Goal: Navigation & Orientation: Find specific page/section

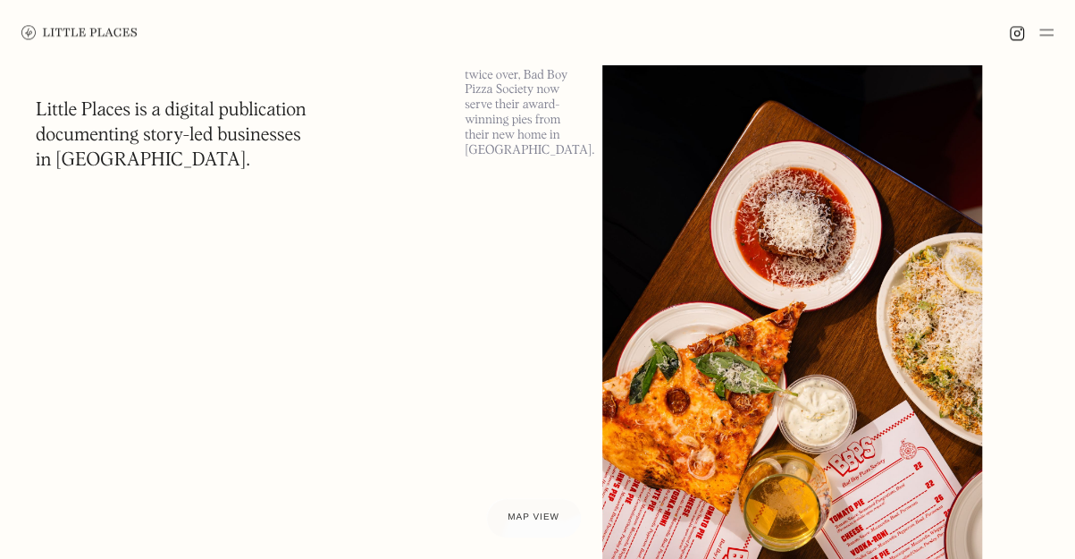
scroll to position [816, 0]
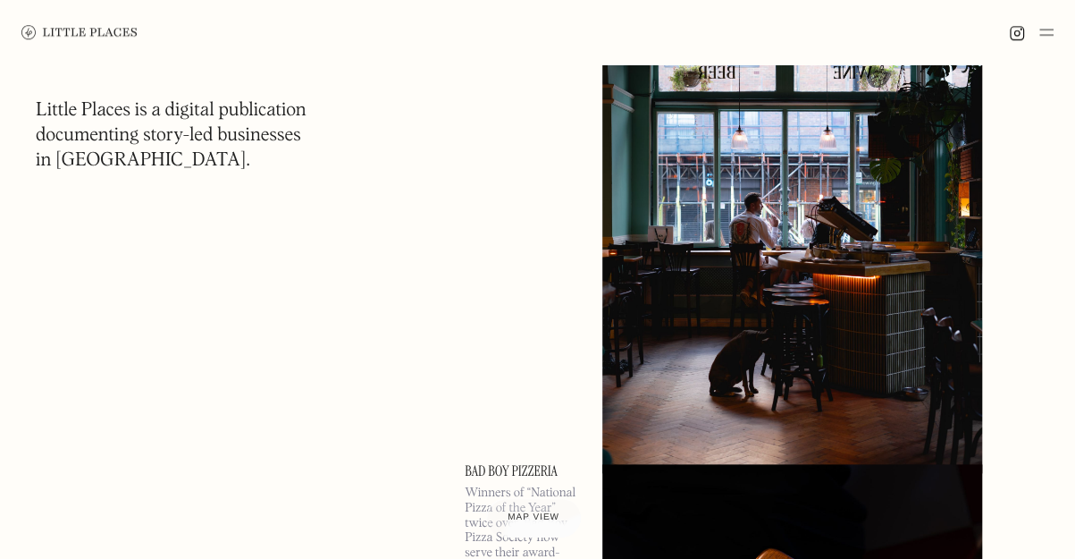
click at [1051, 35] on img at bounding box center [1046, 31] width 14 height 21
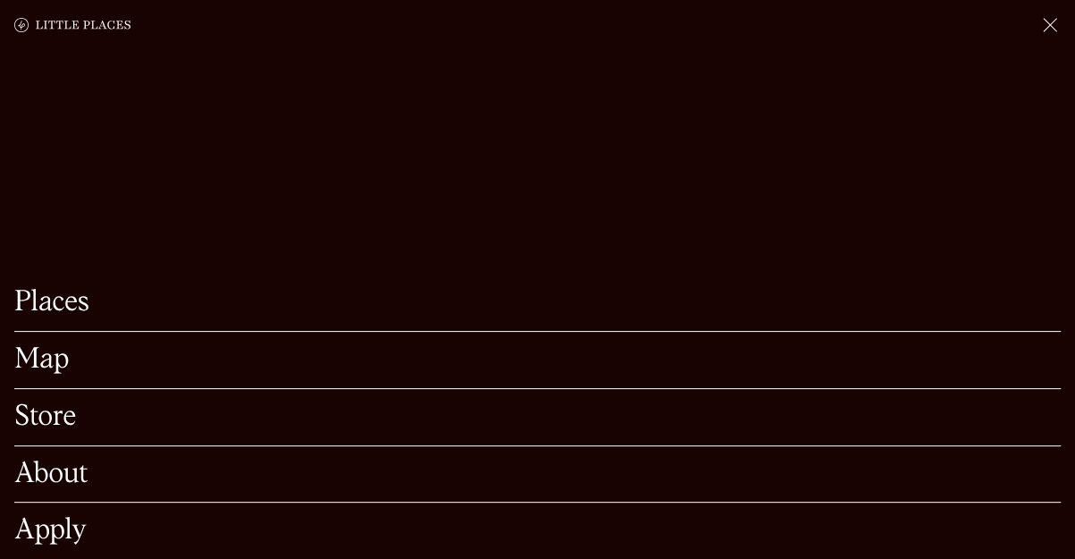
click at [42, 346] on link "Map" at bounding box center [537, 360] width 1047 height 28
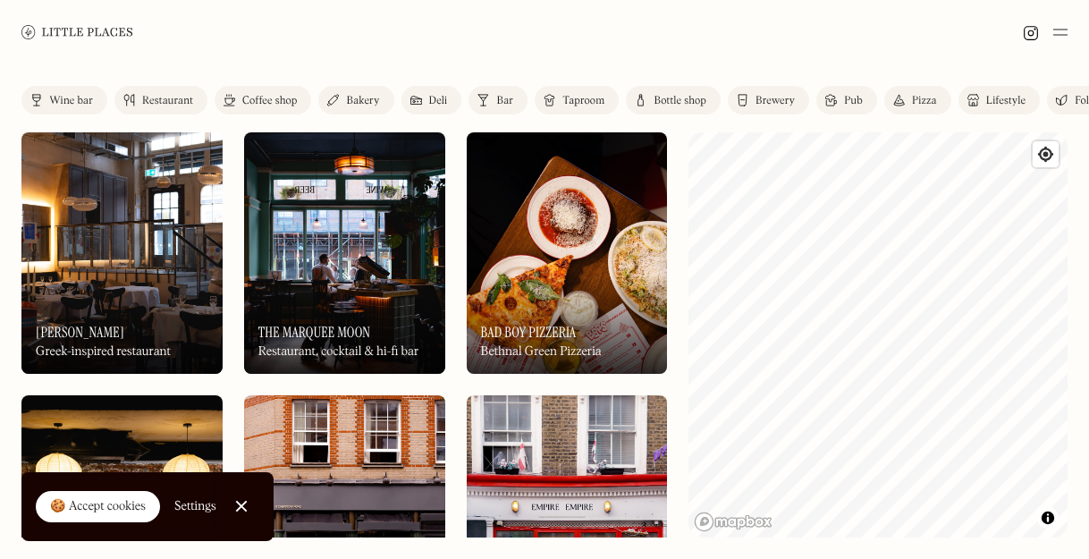
click at [240, 503] on div at bounding box center [241, 506] width 12 height 12
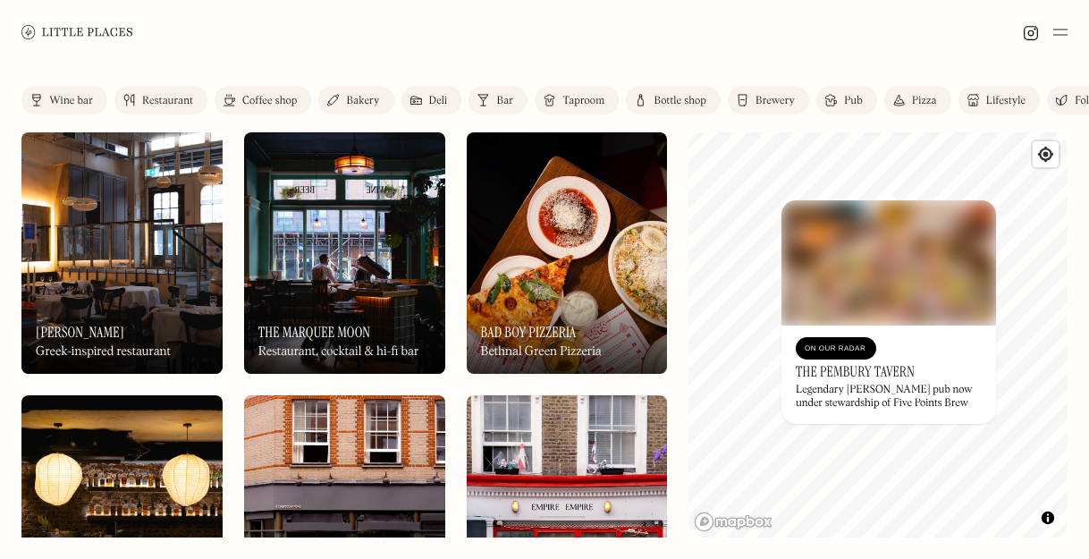
click at [871, 224] on div "© Mapbox © OpenStreetMap Improve this map On Our Radar The Pembury Tavern Legen…" at bounding box center [877, 334] width 379 height 405
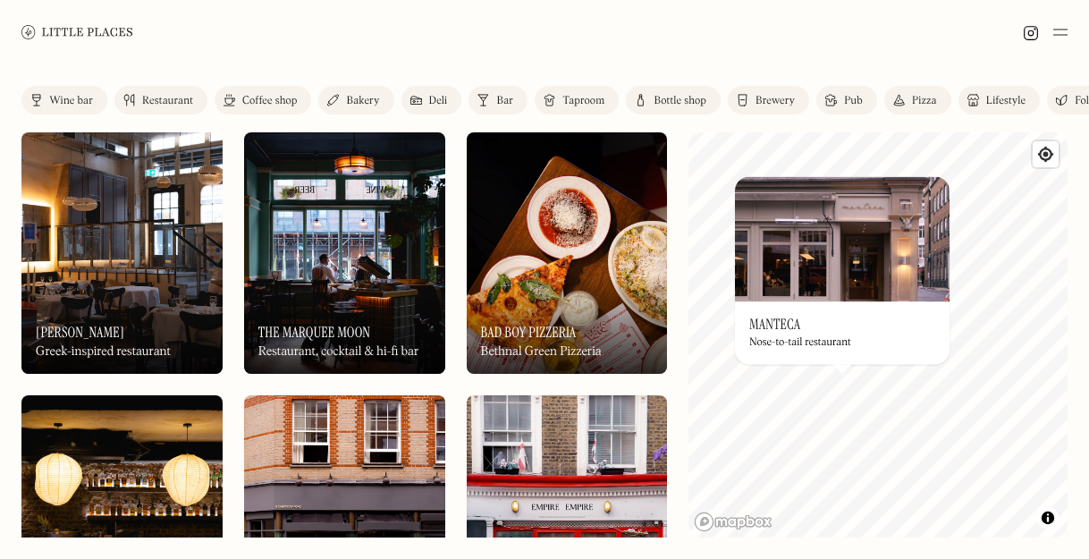
click at [774, 338] on div "© Mapbox © OpenStreetMap Improve this map On Our Radar Manteca Nose-to-tail res…" at bounding box center [877, 334] width 379 height 405
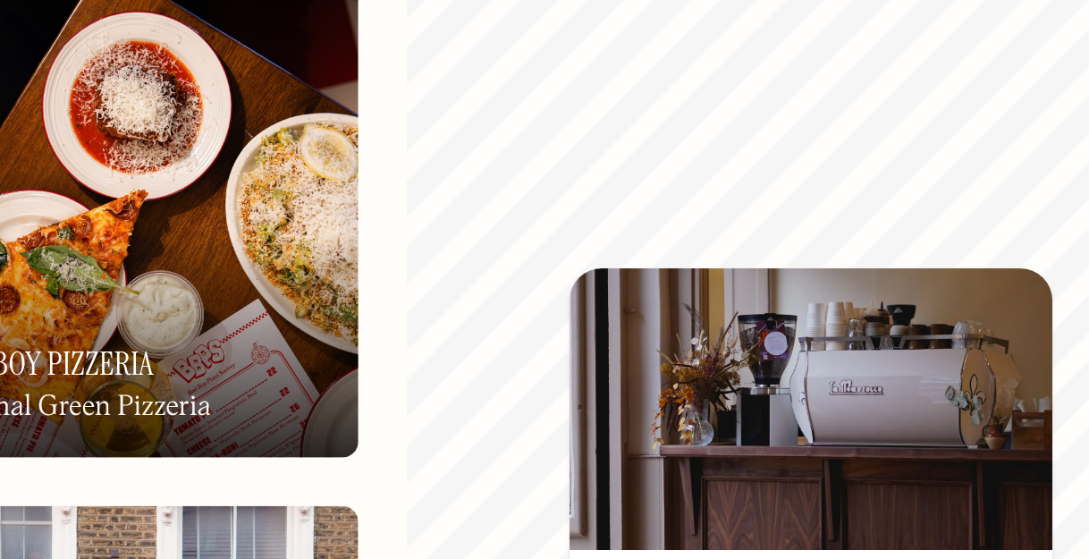
click at [916, 302] on img at bounding box center [868, 352] width 214 height 125
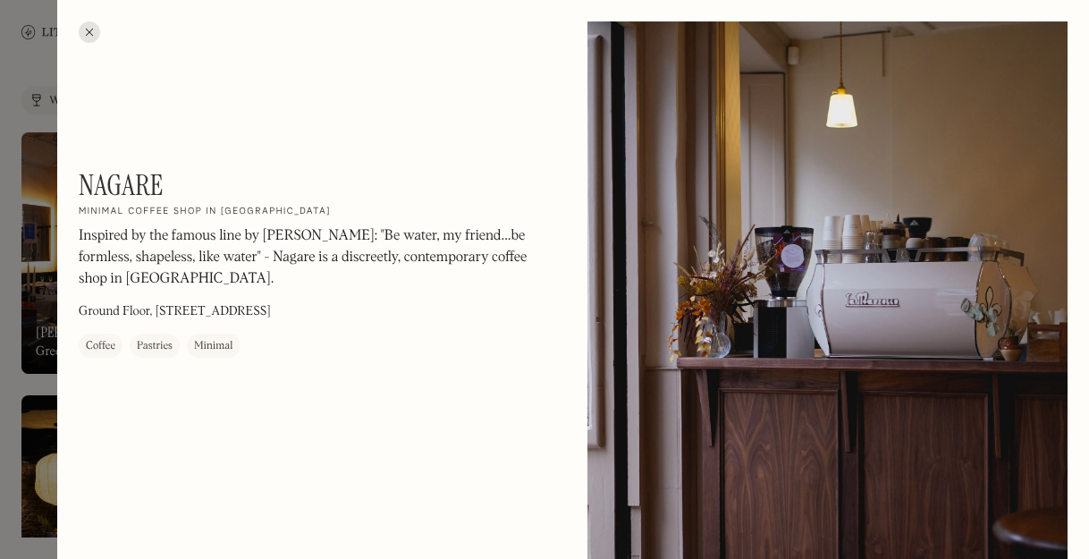
click at [86, 33] on div at bounding box center [89, 31] width 21 height 21
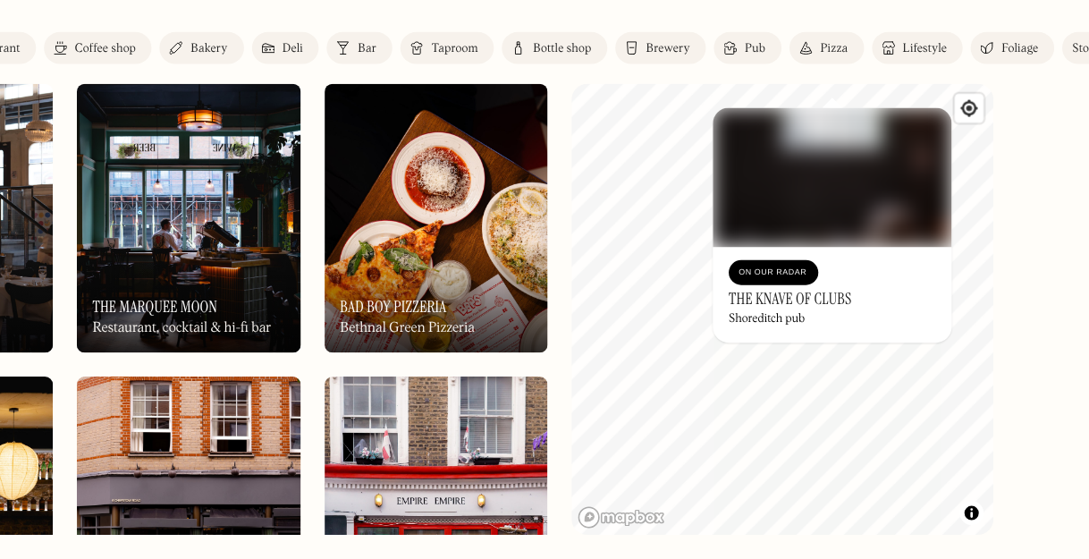
scroll to position [0, 85]
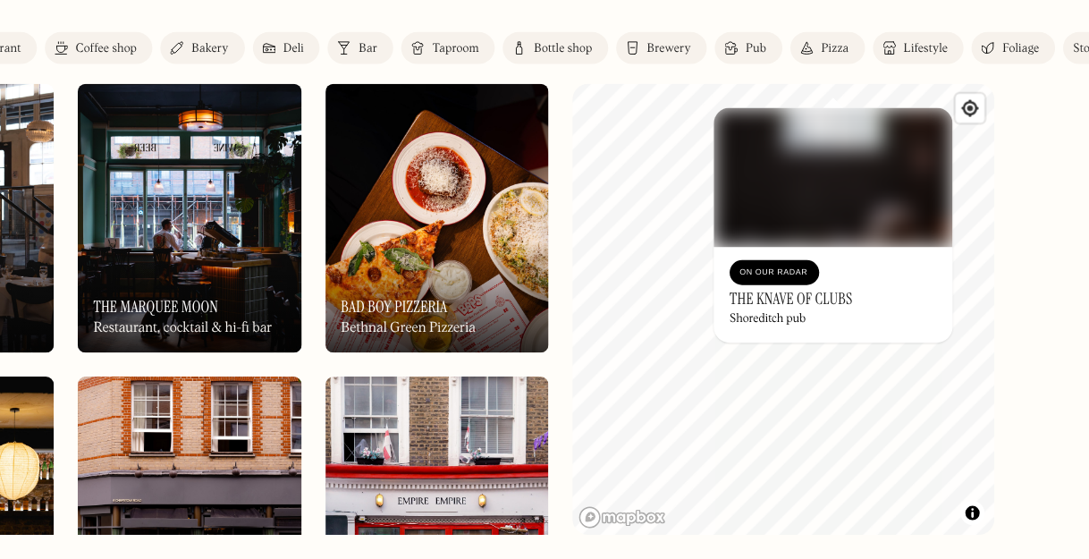
click at [413, 96] on div "Bar" at bounding box center [419, 101] width 17 height 11
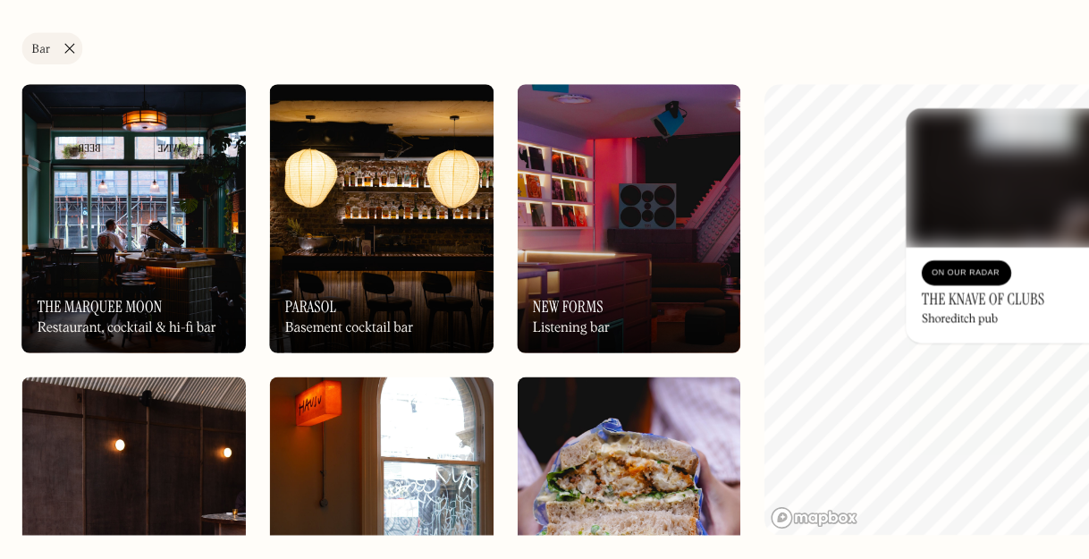
click at [534, 288] on div "On Our Radar New Forms Listening bar" at bounding box center [567, 324] width 201 height 98
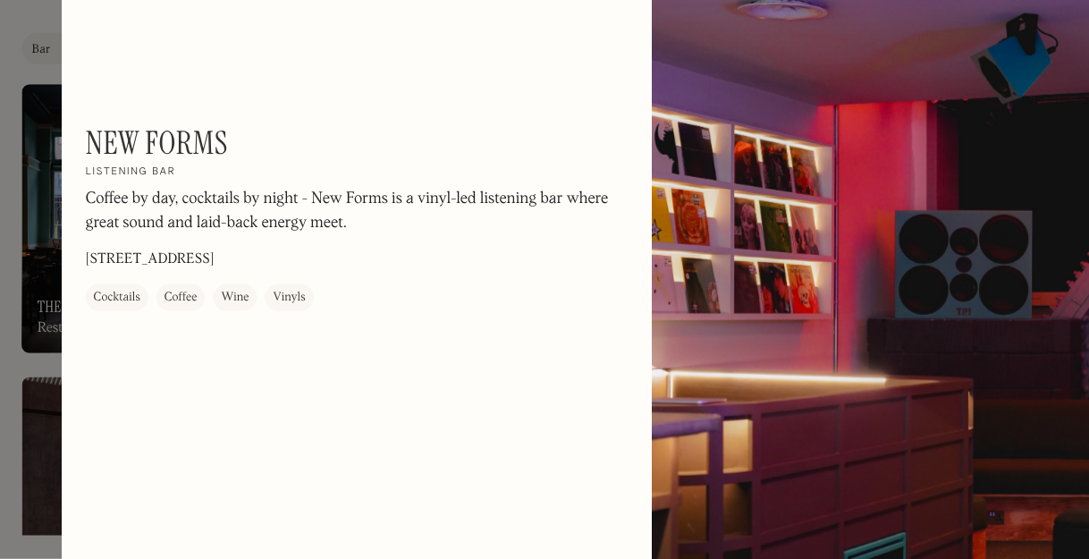
click at [6, 368] on div at bounding box center [544, 279] width 1089 height 559
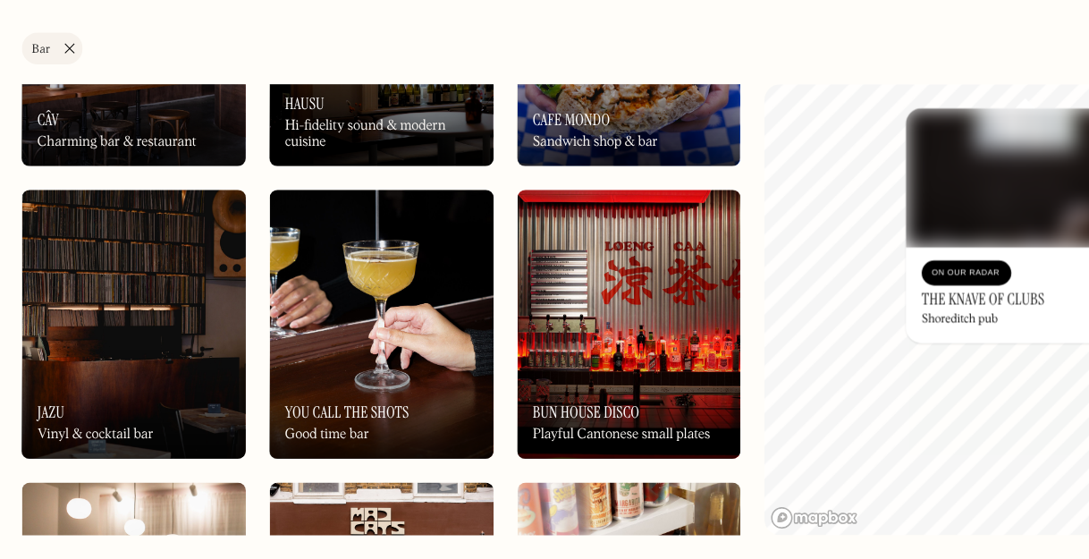
scroll to position [439, 0]
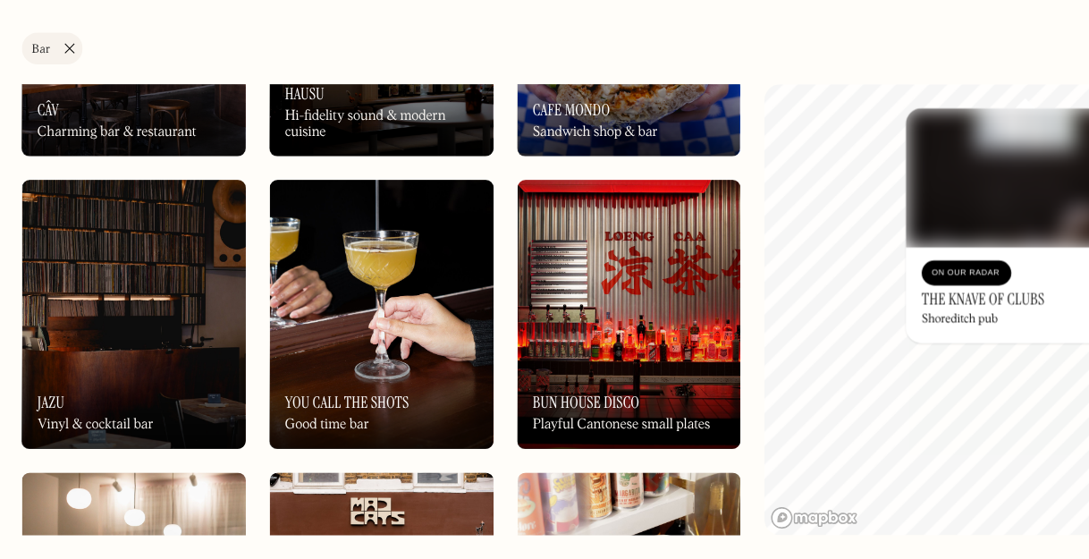
click at [150, 156] on div "On Our Radar Câv Charming bar & restaurant" at bounding box center [121, 147] width 201 height 98
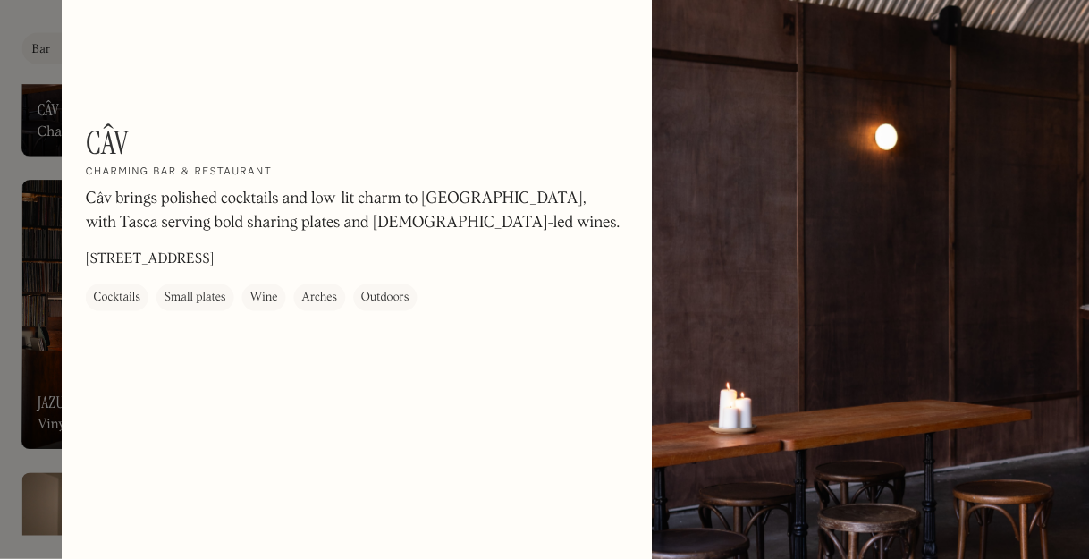
click at [4, 227] on div at bounding box center [544, 279] width 1089 height 559
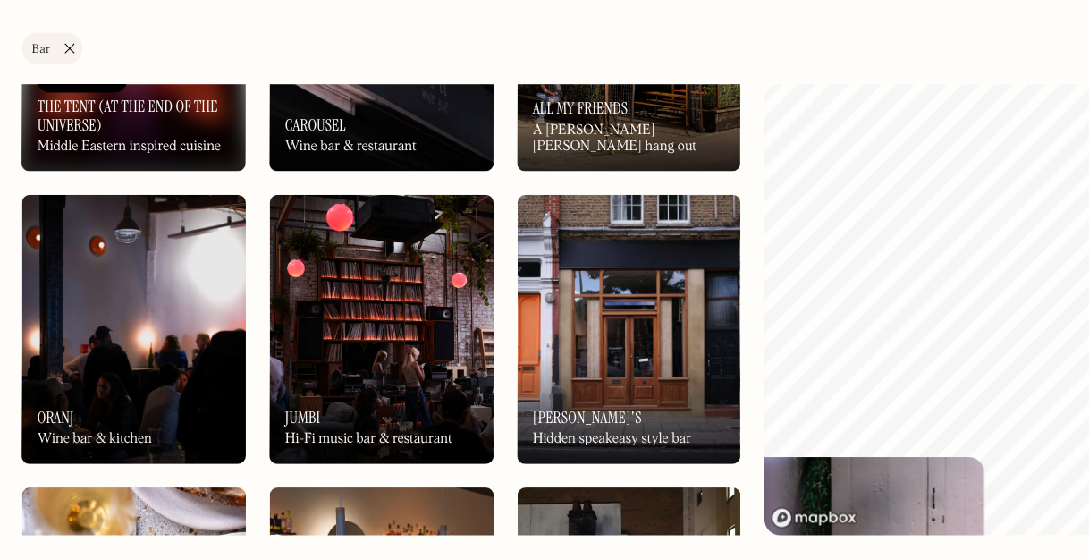
scroll to position [2264, 0]
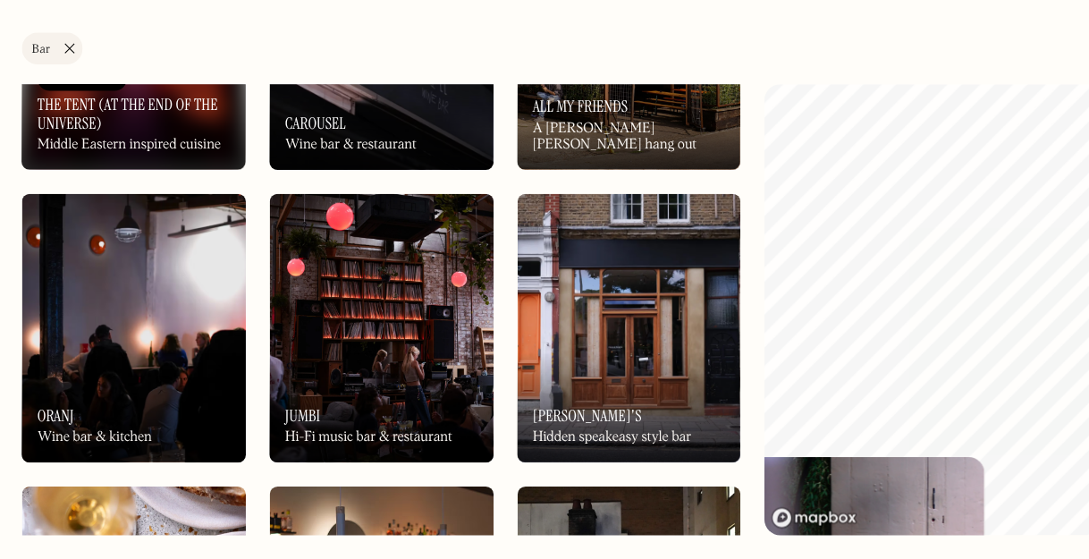
click at [550, 433] on div "On Our Radar Charlie's Hidden speakeasy style bar" at bounding box center [567, 423] width 201 height 98
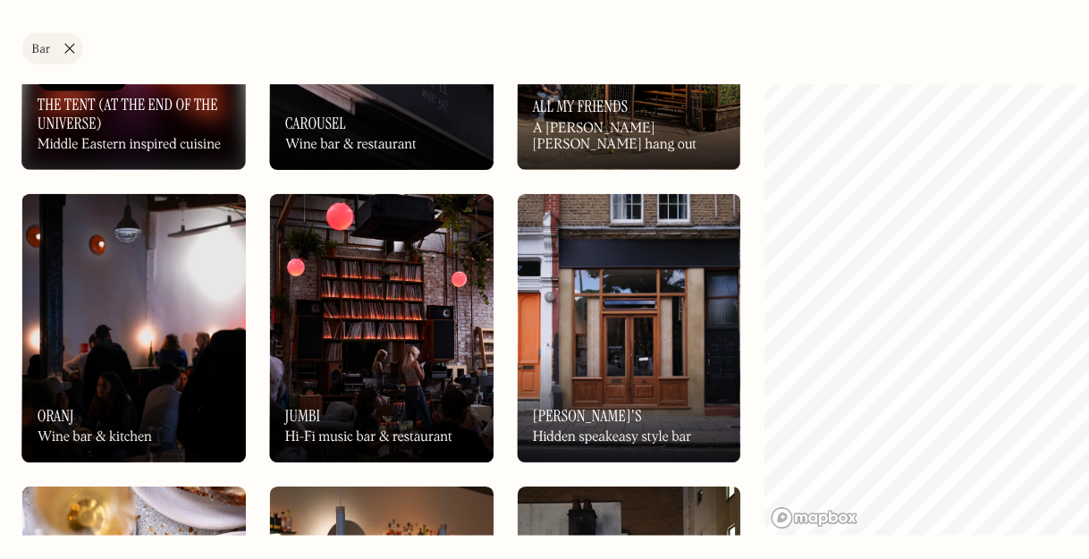
click at [63, 97] on link "Bar" at bounding box center [48, 100] width 55 height 29
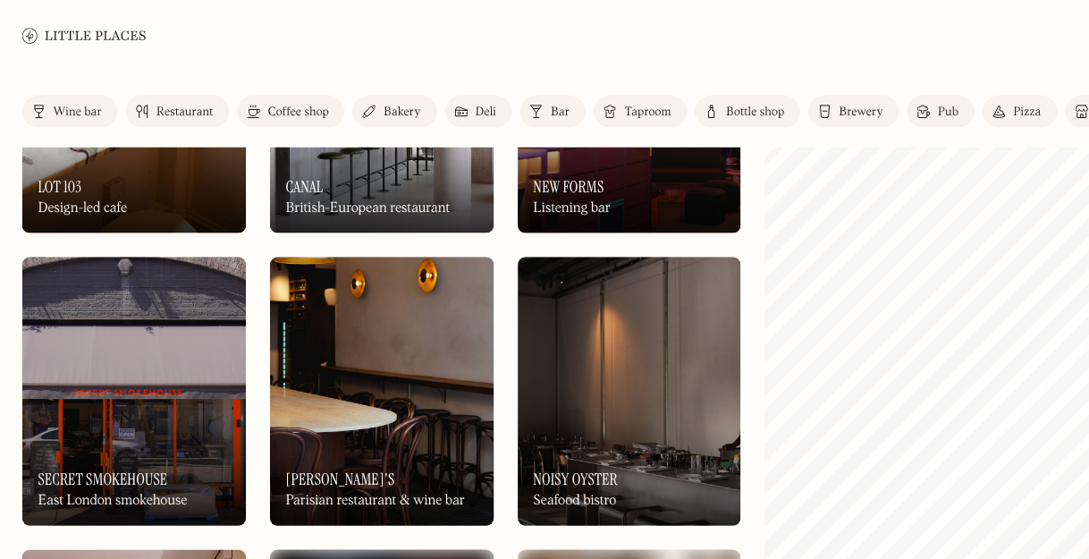
click at [64, 34] on img at bounding box center [77, 31] width 112 height 13
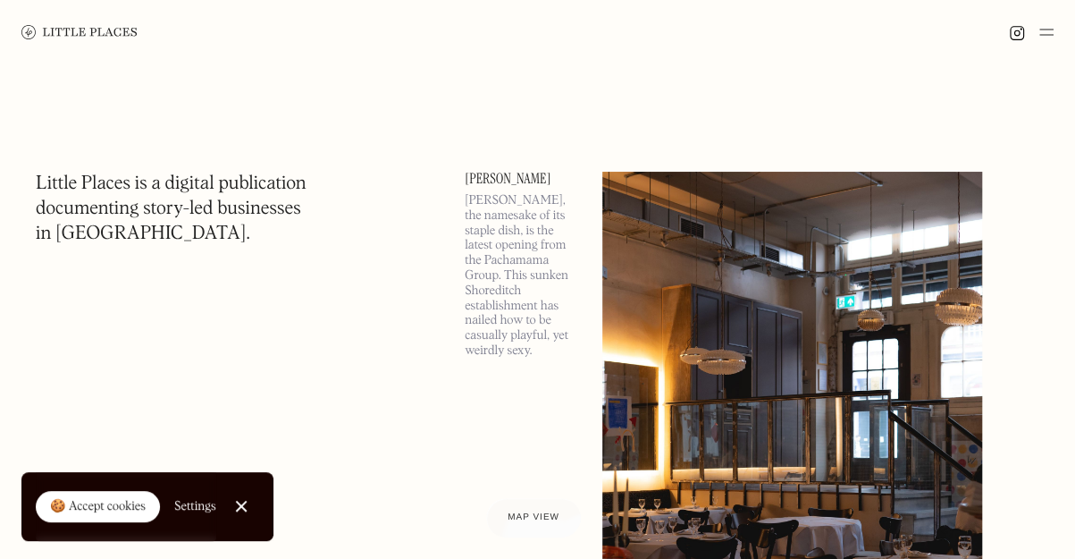
click at [240, 509] on div at bounding box center [241, 506] width 12 height 12
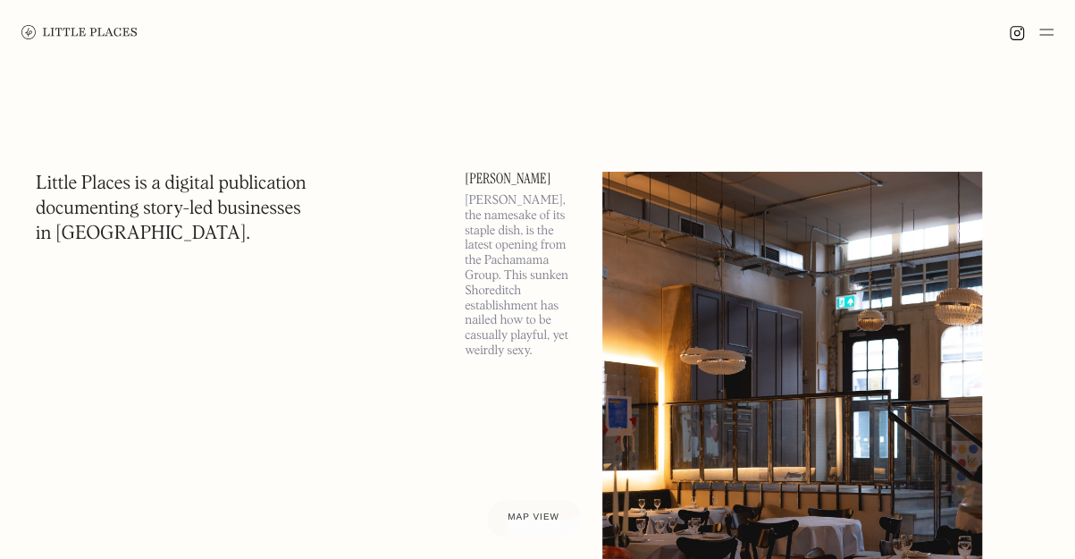
click at [1044, 28] on img at bounding box center [1046, 31] width 14 height 21
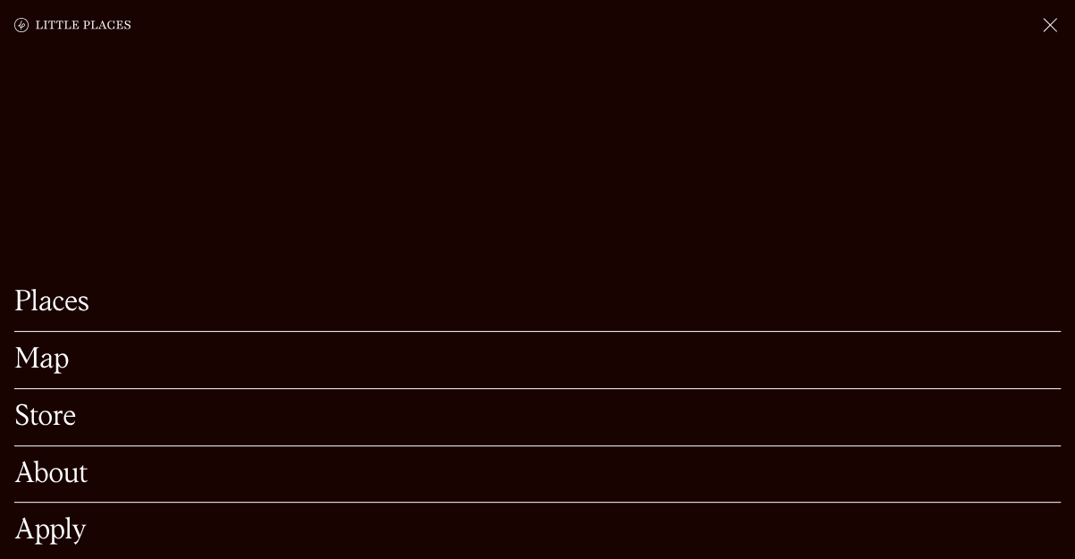
click at [44, 346] on link "Map" at bounding box center [537, 360] width 1047 height 28
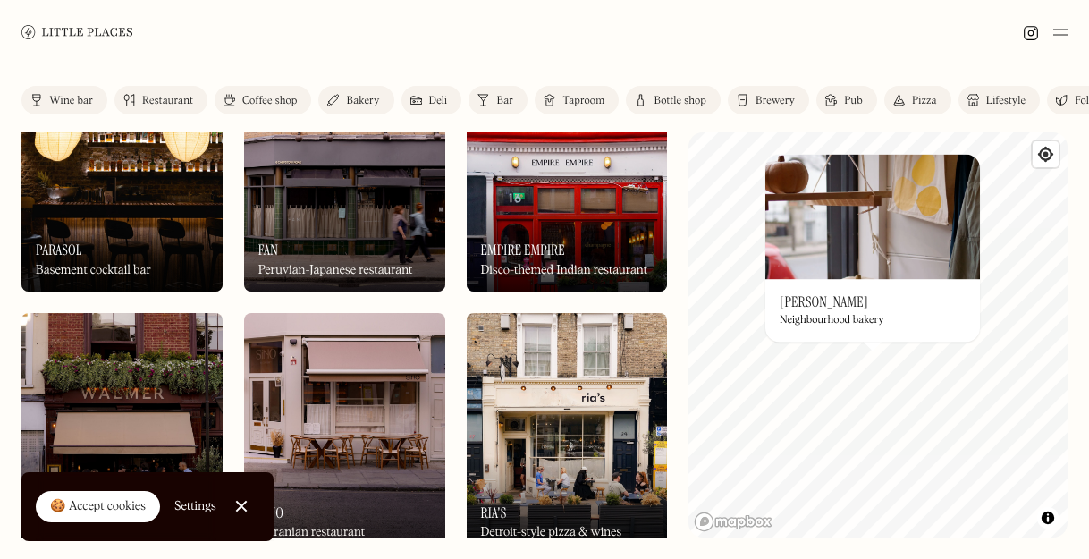
scroll to position [346, 0]
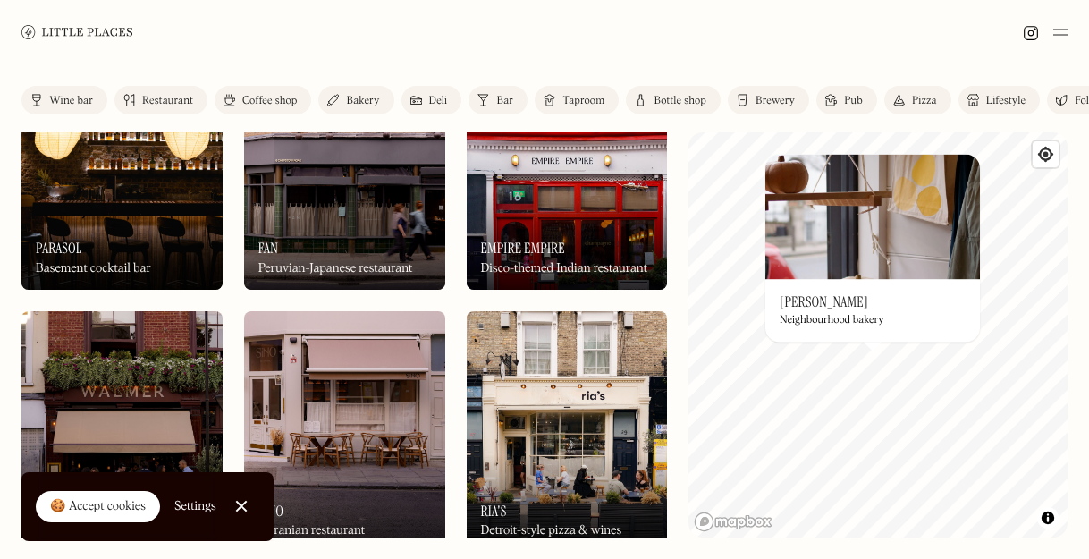
click at [309, 245] on div "On Our Radar Fan Peruvian-Japanese restaurant" at bounding box center [344, 240] width 201 height 98
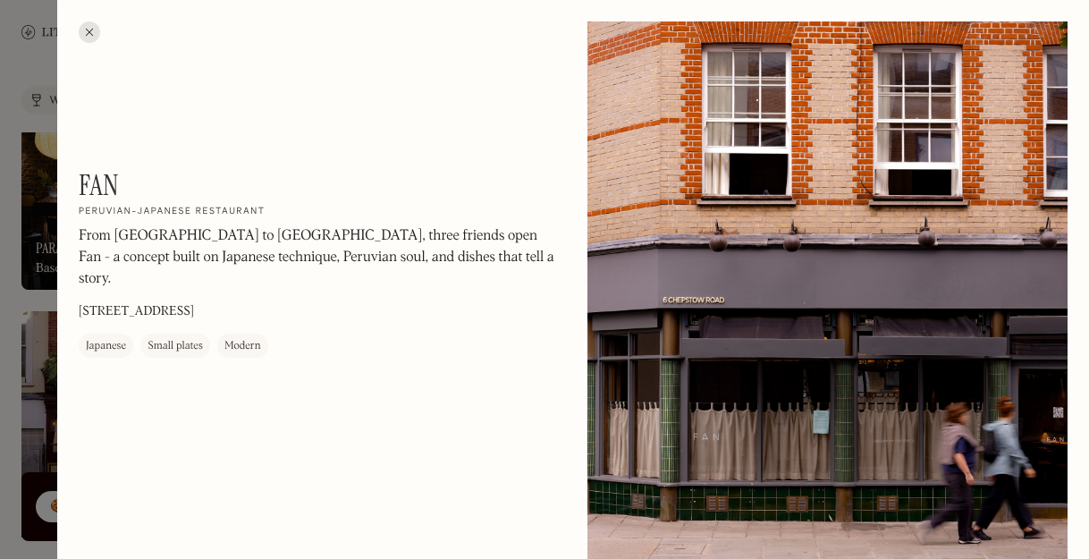
click at [39, 226] on div at bounding box center [544, 279] width 1089 height 559
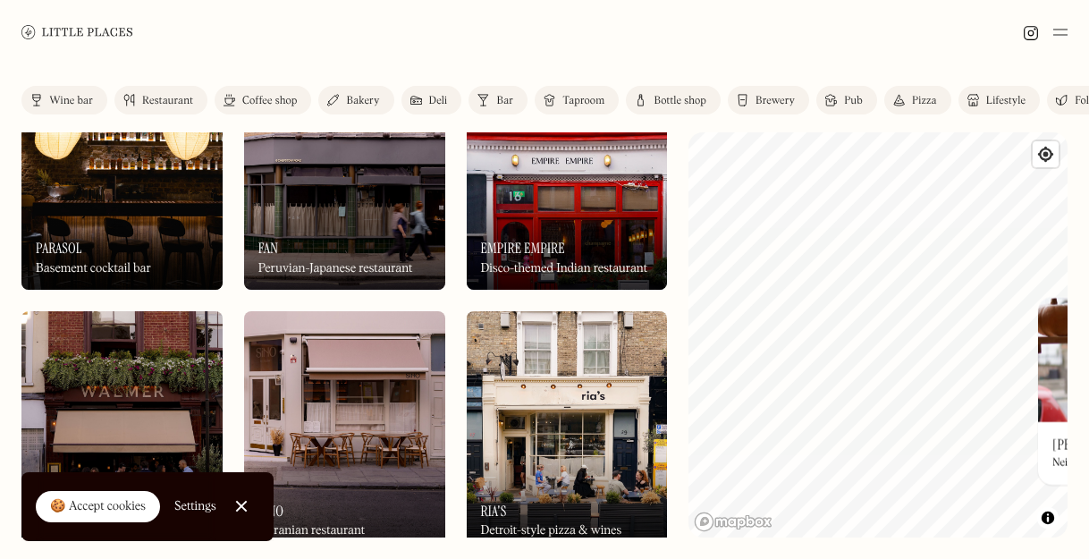
click at [1088, 339] on html "Places Map Store About Apply 🍪 Accept cookies Settings Close Cookie Popup Close…" at bounding box center [544, 279] width 1089 height 559
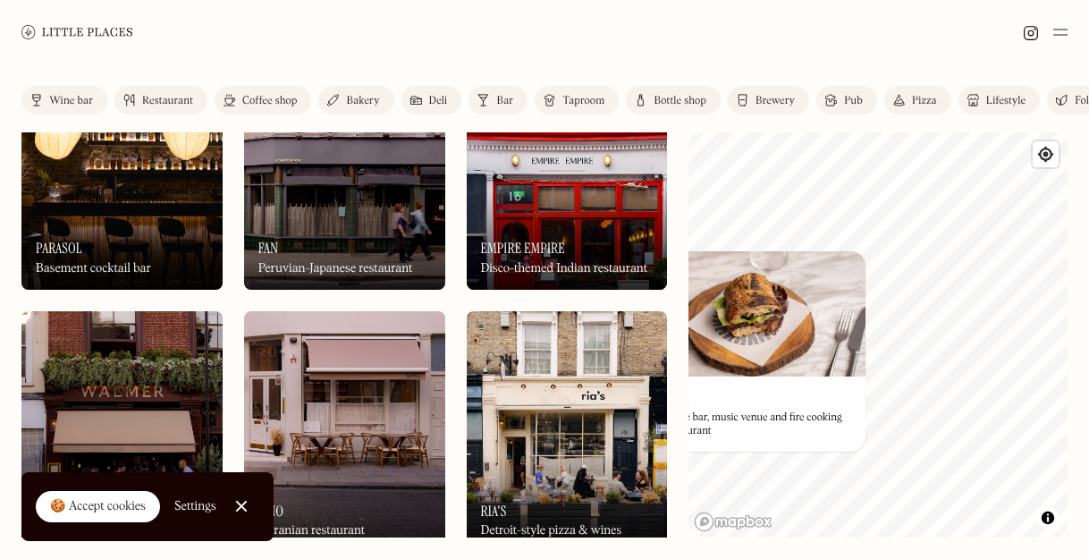
click at [605, 209] on div "Label Wine bar Restaurant Coffee shop Bakery Deli Bar Taproom Bottle shop Brewe…" at bounding box center [544, 311] width 1089 height 494
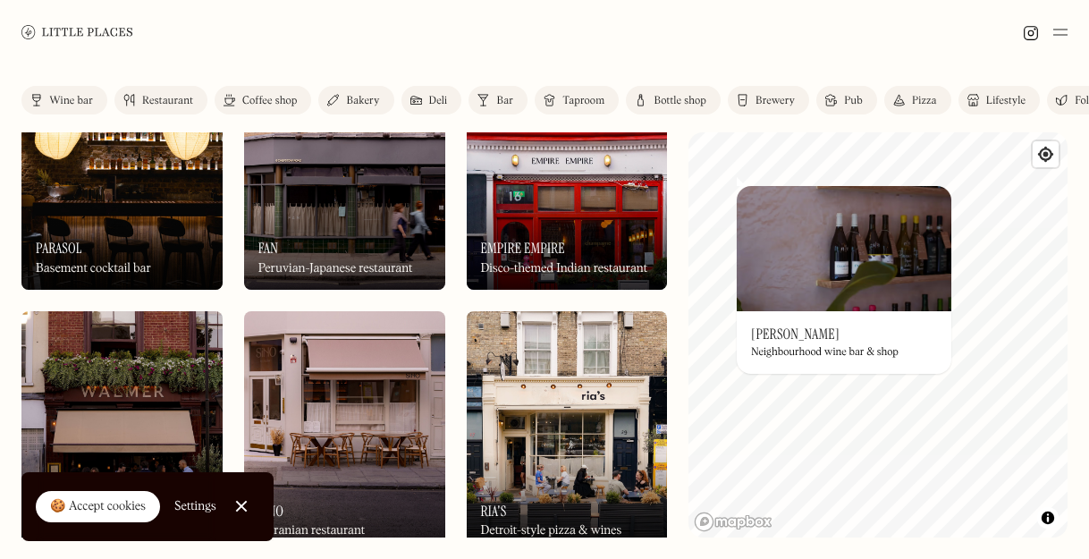
click at [59, 28] on img at bounding box center [77, 31] width 112 height 13
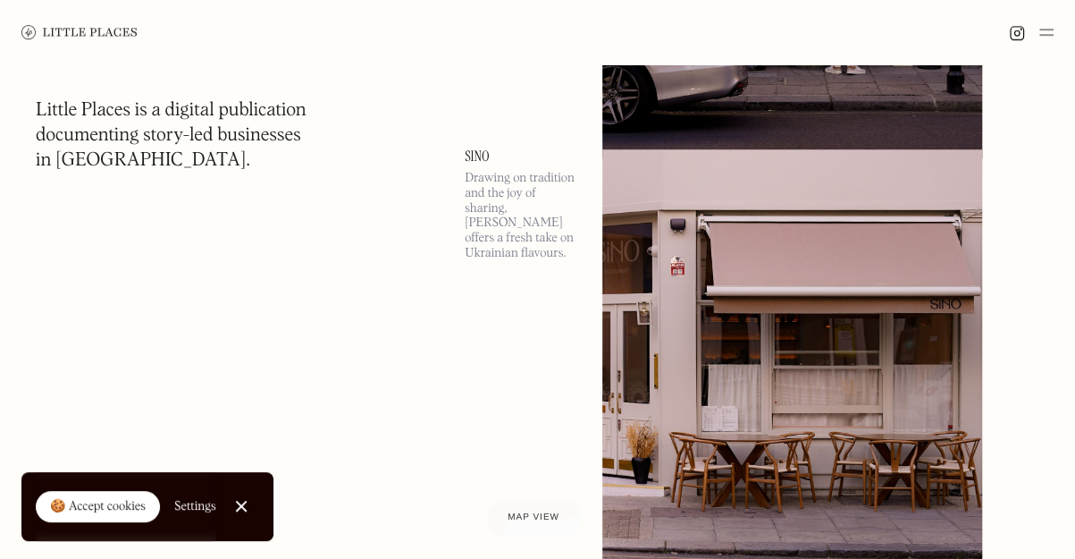
scroll to position [3907, 0]
